Goal: Check status

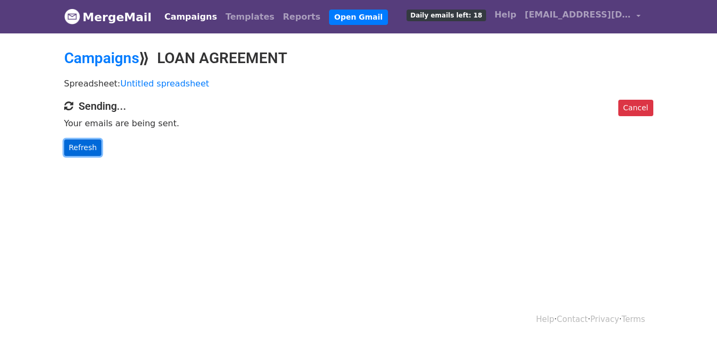
click at [79, 147] on link "Refresh" at bounding box center [83, 148] width 38 height 16
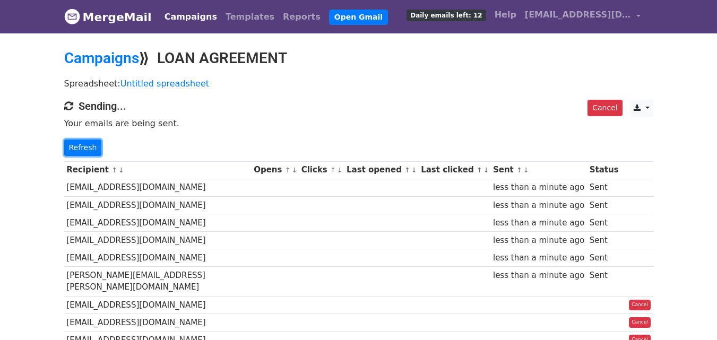
click at [79, 147] on link "Refresh" at bounding box center [83, 148] width 38 height 16
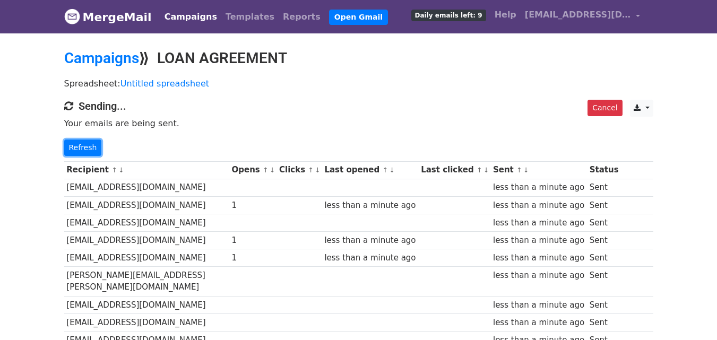
click at [79, 147] on link "Refresh" at bounding box center [83, 148] width 38 height 16
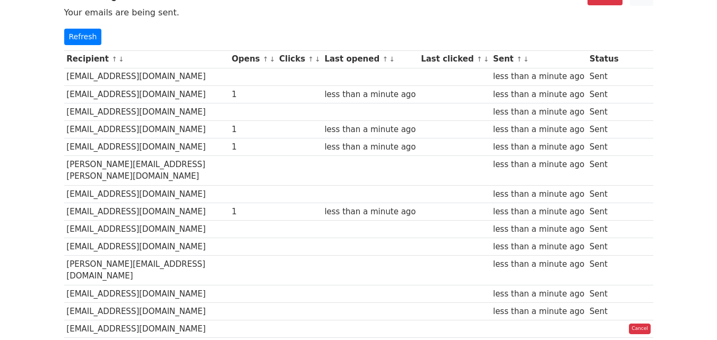
scroll to position [114, 0]
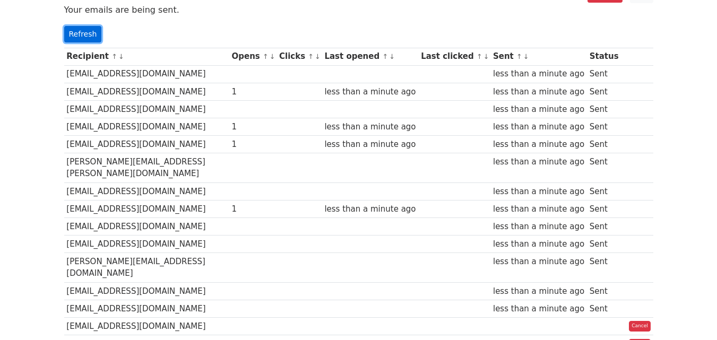
click at [67, 33] on link "Refresh" at bounding box center [83, 34] width 38 height 16
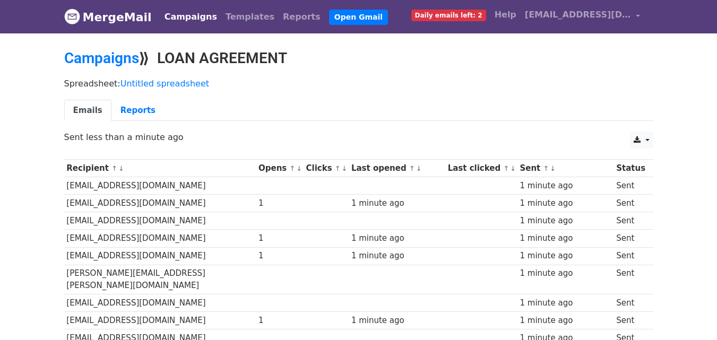
click at [414, 82] on p "Spreadsheet: Untitled spreadsheet" at bounding box center [358, 83] width 589 height 11
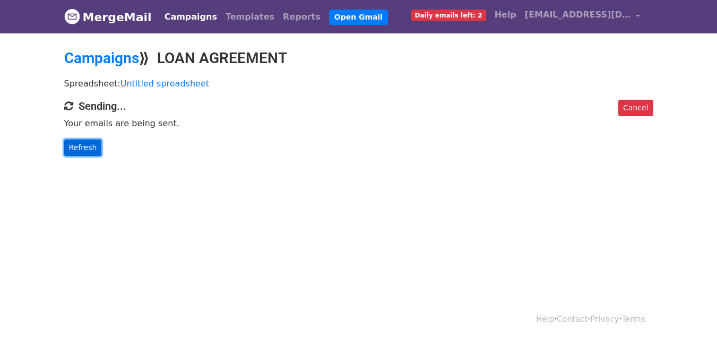
click at [77, 142] on link "Refresh" at bounding box center [83, 148] width 38 height 16
drag, startPoint x: 129, startPoint y: 236, endPoint x: 112, endPoint y: 194, distance: 45.5
click at [117, 203] on html "MergeMail Campaigns Templates Reports Open Gmail Daily emails left: 2 Help [EMA…" at bounding box center [358, 170] width 717 height 340
click at [92, 151] on link "Refresh" at bounding box center [83, 148] width 38 height 16
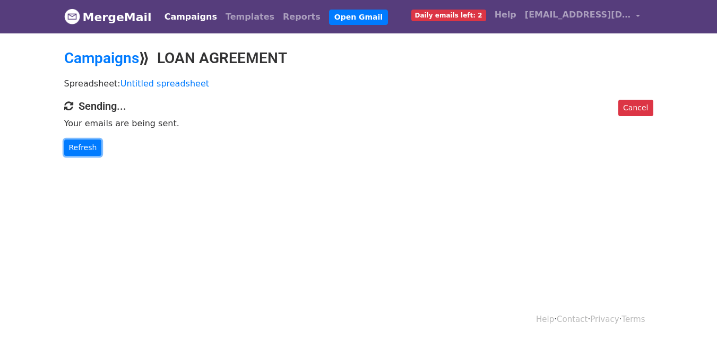
click at [92, 151] on link "Refresh" at bounding box center [83, 148] width 38 height 16
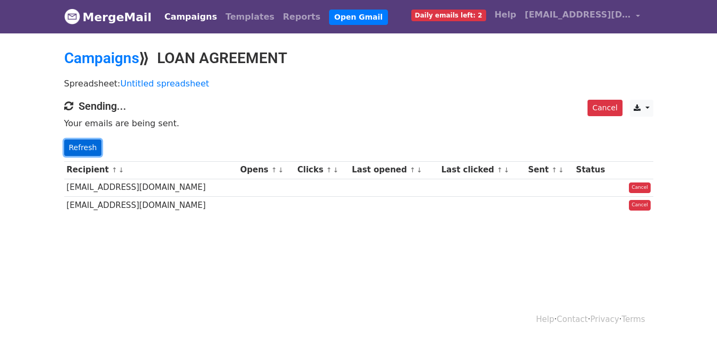
click at [91, 151] on link "Refresh" at bounding box center [83, 148] width 38 height 16
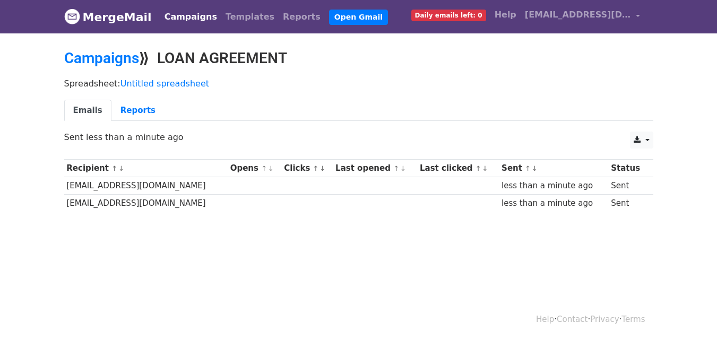
click at [236, 305] on div "Help · Contact · Privacy · Terms" at bounding box center [358, 320] width 605 height 44
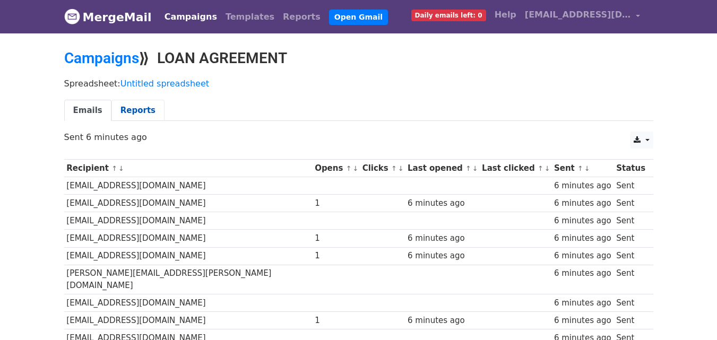
click at [135, 109] on link "Reports" at bounding box center [137, 111] width 53 height 22
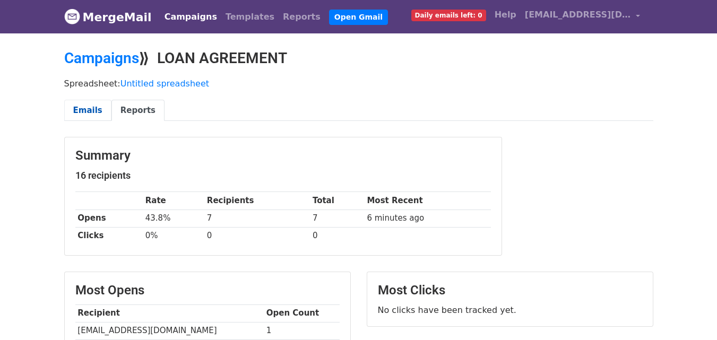
click at [81, 111] on link "Emails" at bounding box center [87, 111] width 47 height 22
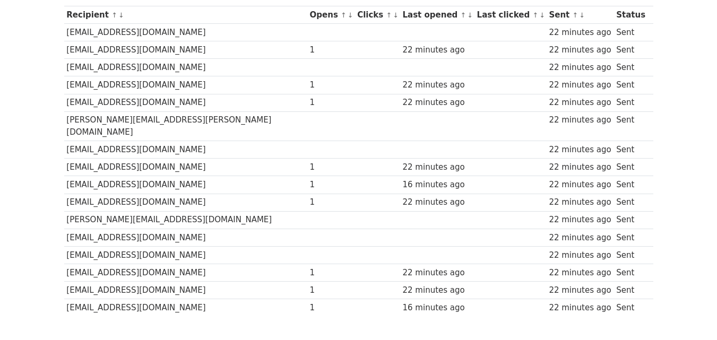
scroll to position [144, 0]
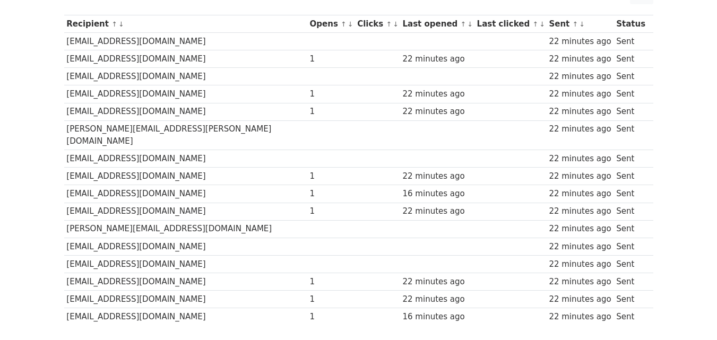
click at [712, 215] on html "MergeMail Campaigns Templates Reports Open Gmail Daily emails left: 0 Help [EMA…" at bounding box center [358, 137] width 717 height 563
drag, startPoint x: 67, startPoint y: 236, endPoint x: 156, endPoint y: 235, distance: 88.6
click at [156, 238] on td "[EMAIL_ADDRESS][DOMAIN_NAME]" at bounding box center [185, 247] width 243 height 18
copy td "[EMAIL_ADDRESS][DOMAIN_NAME]"
